Goal: Find contact information: Find contact information

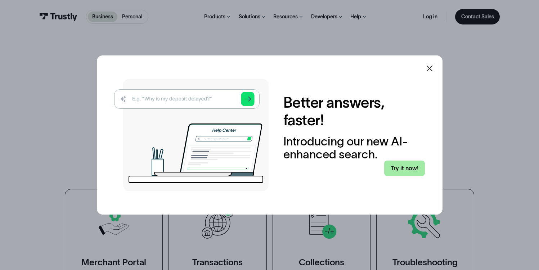
click at [407, 172] on link "Try it now!" at bounding box center [404, 168] width 40 height 15
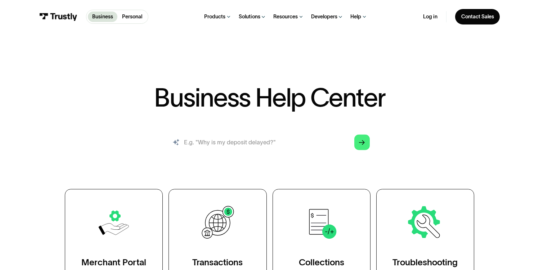
click at [296, 142] on input "search" at bounding box center [270, 141] width 212 height 23
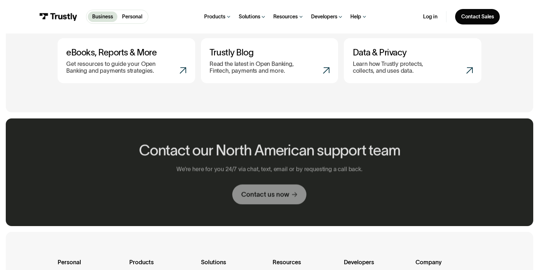
scroll to position [383, 0]
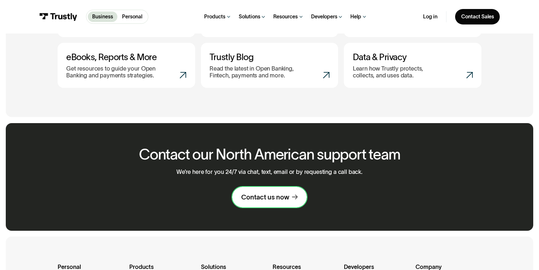
click at [252, 197] on div "Contact us now" at bounding box center [265, 197] width 48 height 9
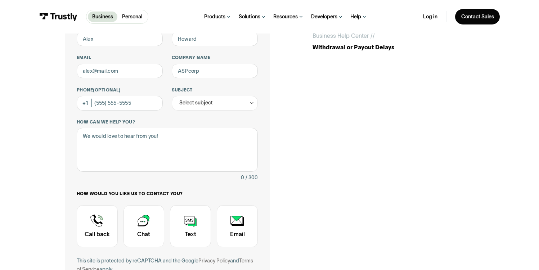
scroll to position [64, 0]
